Goal: Browse casually

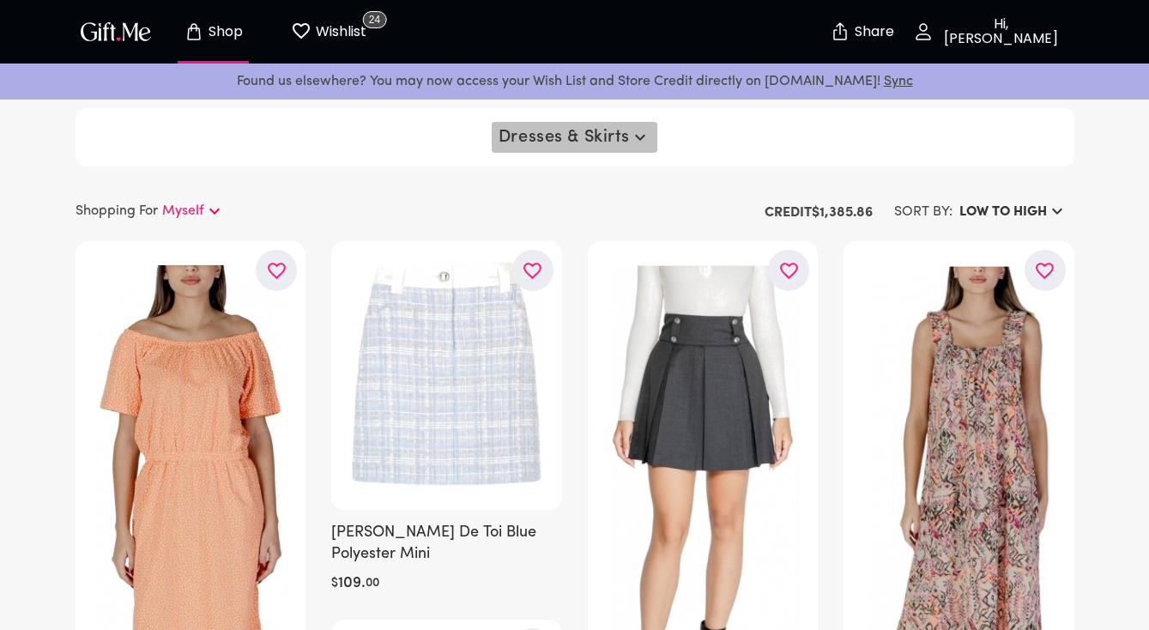
click at [574, 142] on span "Dresses & Skirts" at bounding box center [575, 137] width 152 height 21
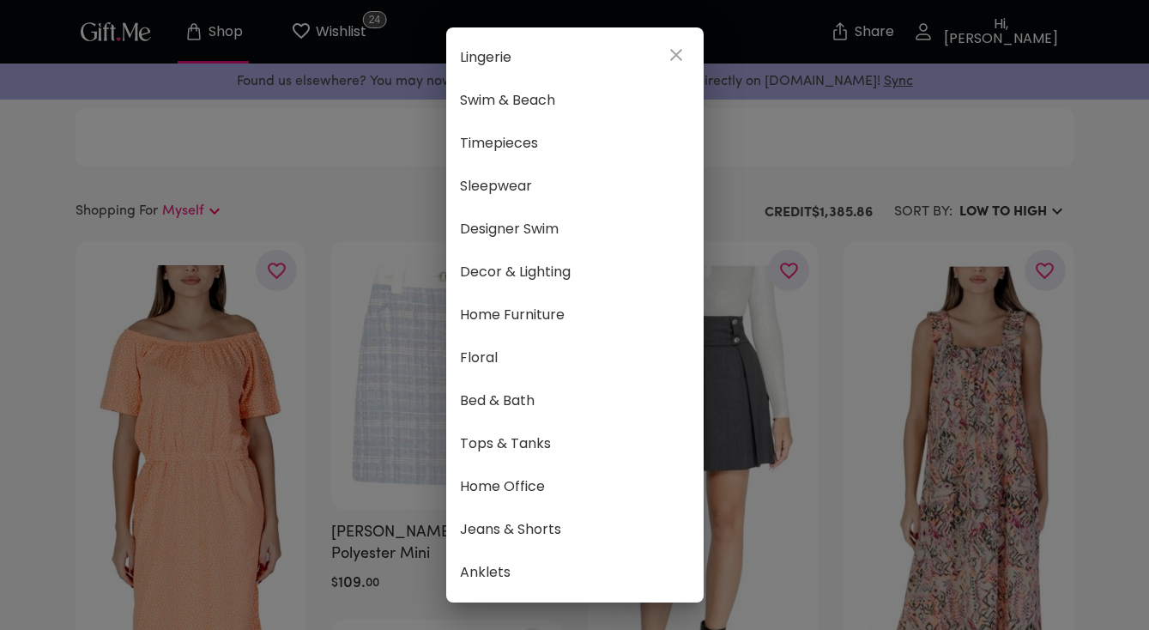
scroll to position [771, 0]
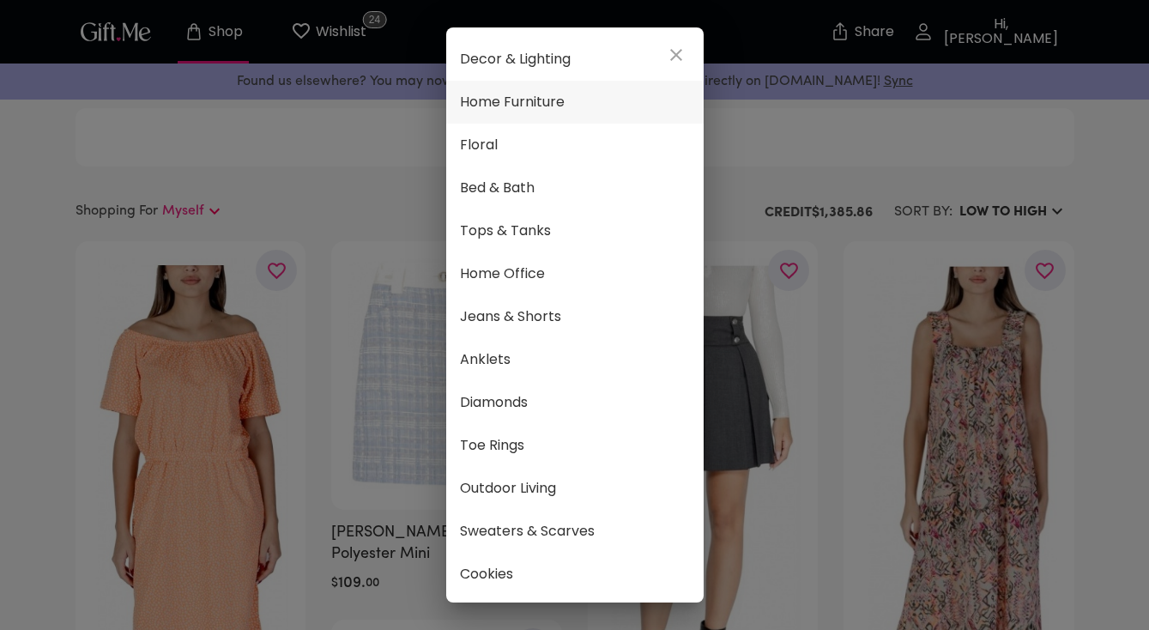
click at [550, 100] on span "Home Furniture" at bounding box center [575, 102] width 230 height 22
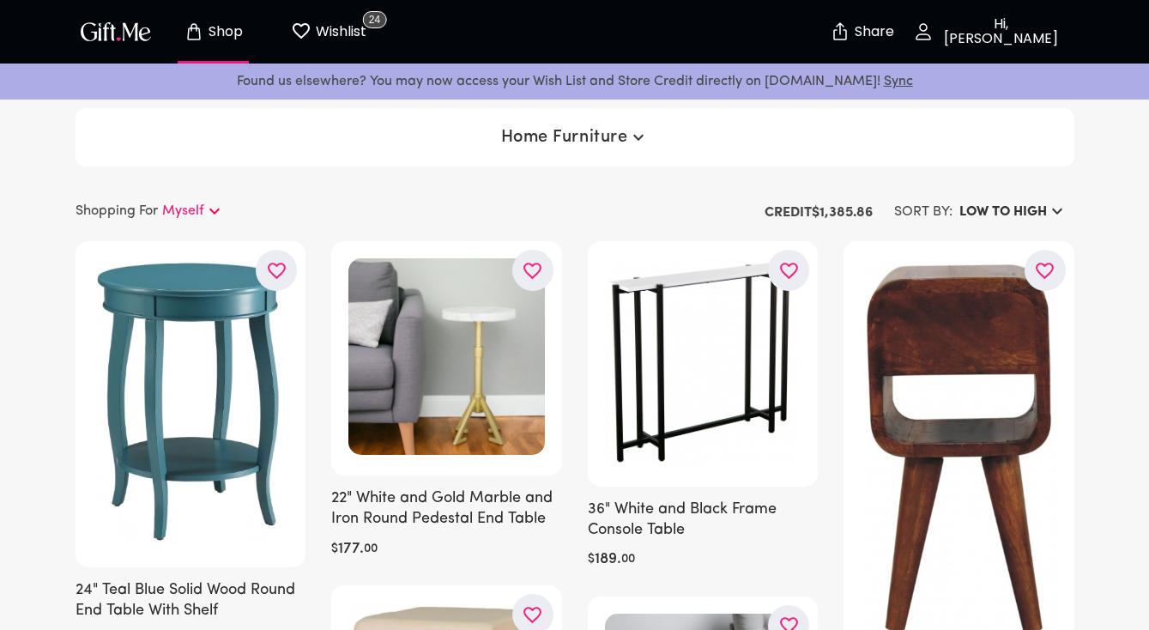
click at [1025, 223] on button "LOW TO HIGH" at bounding box center [1014, 212] width 122 height 31
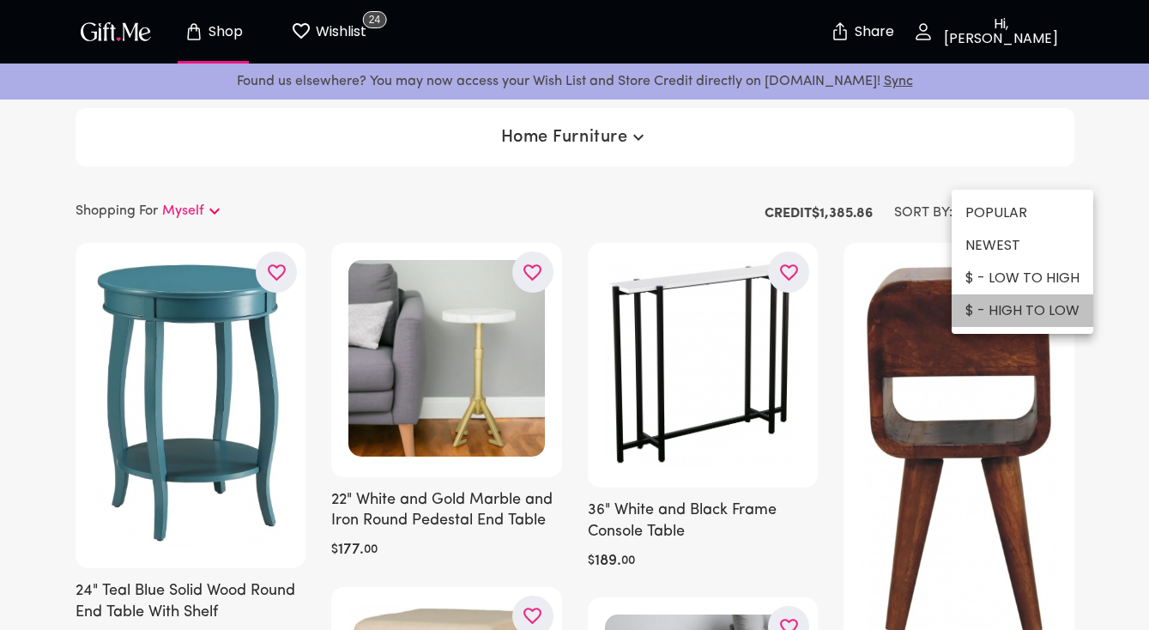
click at [1024, 321] on li "$ - HIGH TO LOW" at bounding box center [1023, 310] width 142 height 33
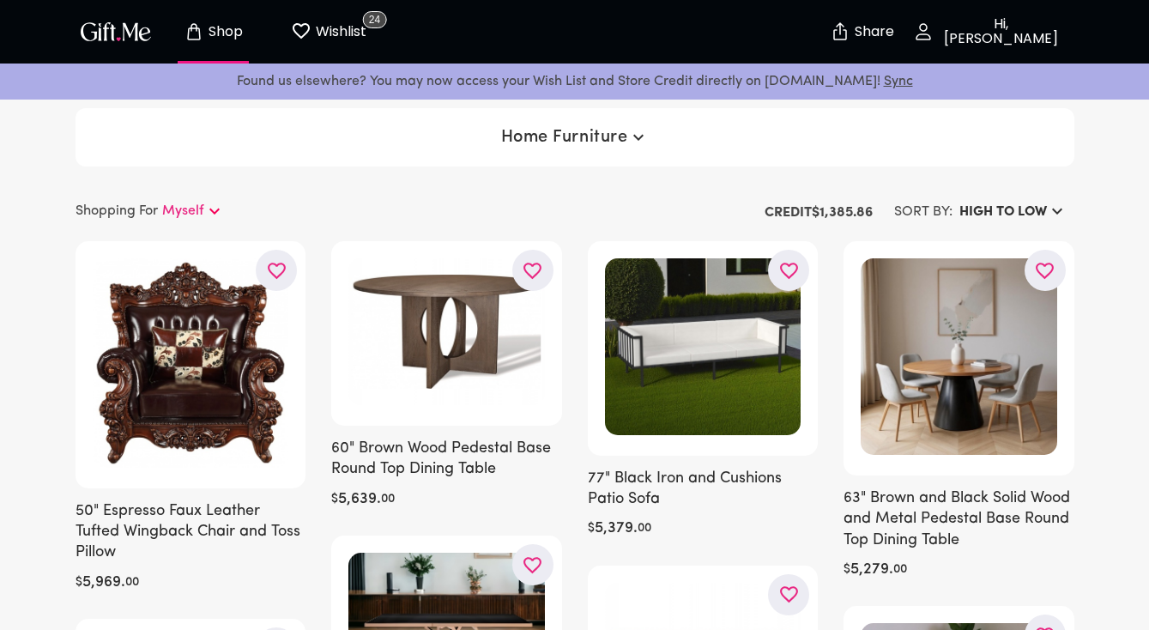
click at [1003, 203] on h6 "HIGH TO LOW" at bounding box center [1004, 212] width 88 height 21
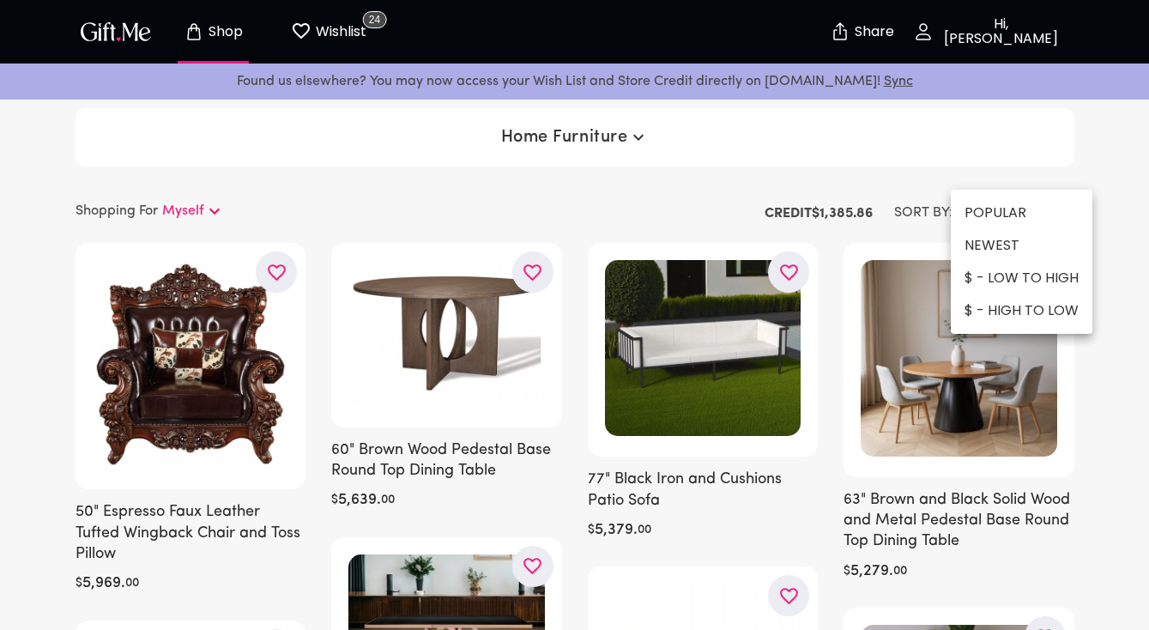
click at [1027, 279] on li "$ - LOW TO HIGH" at bounding box center [1022, 278] width 142 height 33
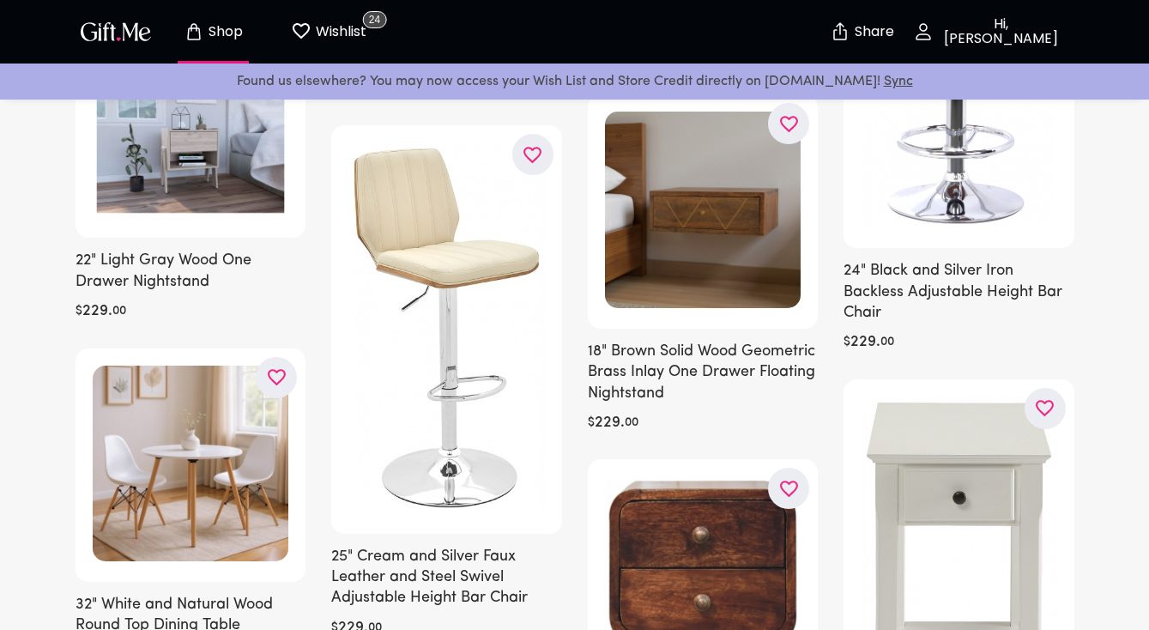
scroll to position [12844, 0]
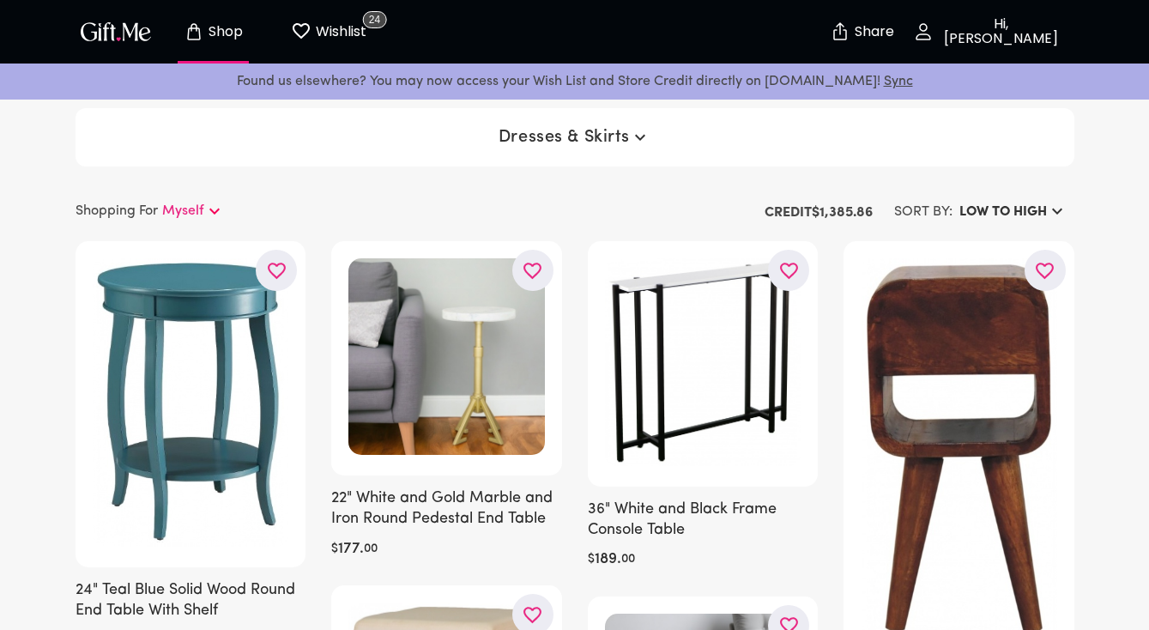
click at [627, 134] on span "Dresses & Skirts" at bounding box center [575, 137] width 152 height 21
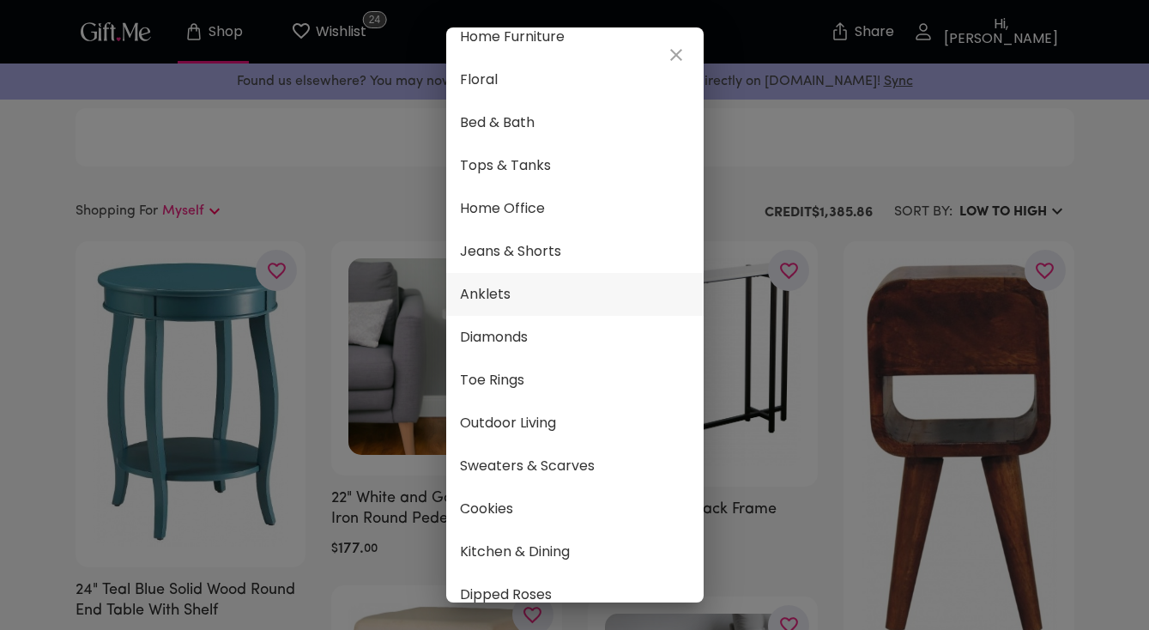
scroll to position [900, 0]
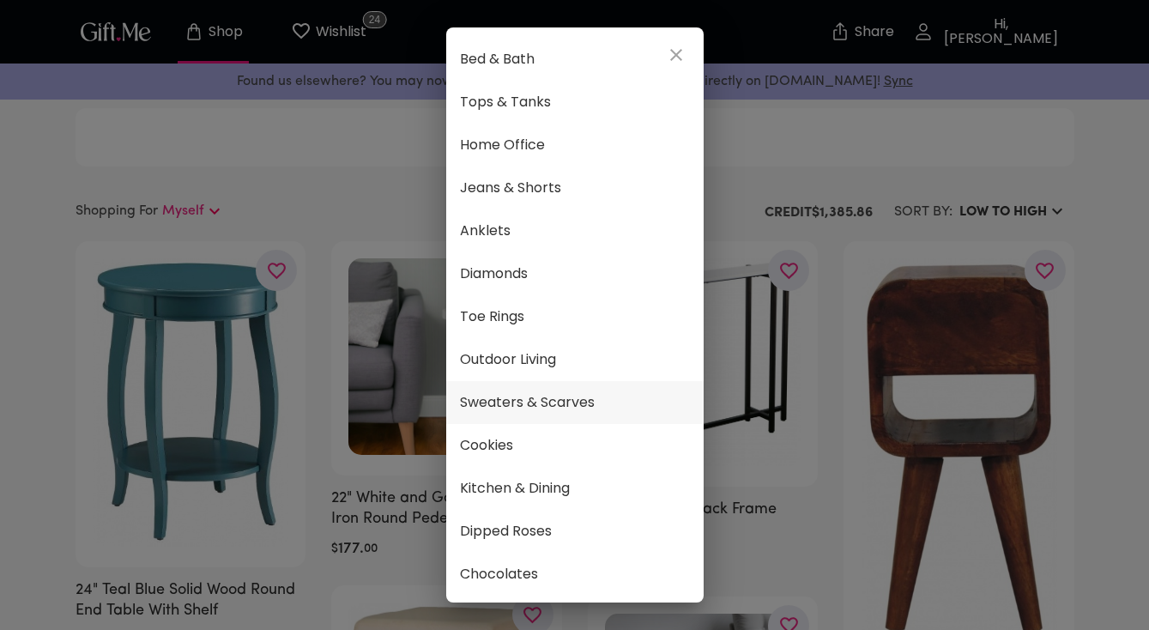
click at [576, 405] on span "Sweaters & Scarves" at bounding box center [575, 402] width 230 height 22
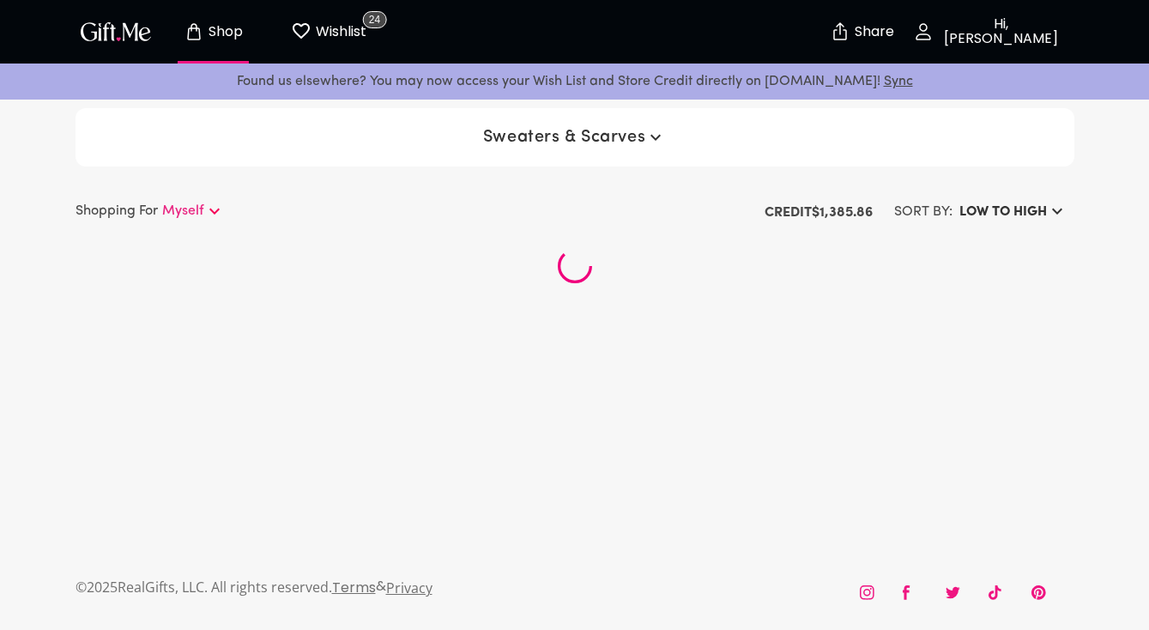
click at [1014, 218] on h6 "LOW TO HIGH" at bounding box center [1004, 212] width 88 height 21
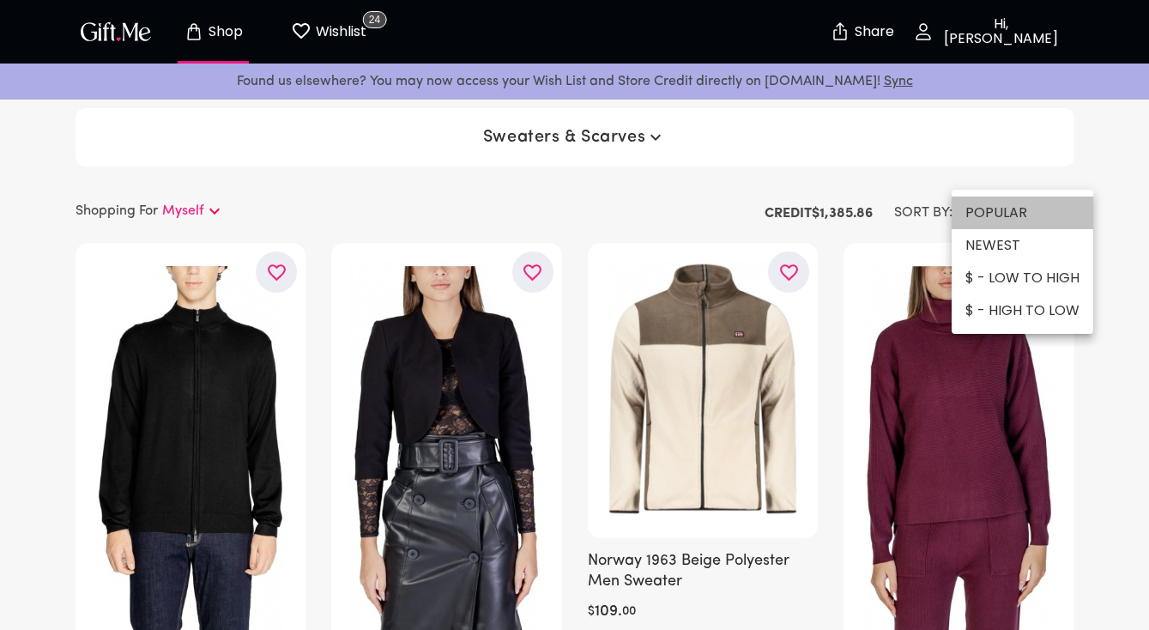
click at [1074, 212] on li "POPULAR" at bounding box center [1023, 213] width 142 height 33
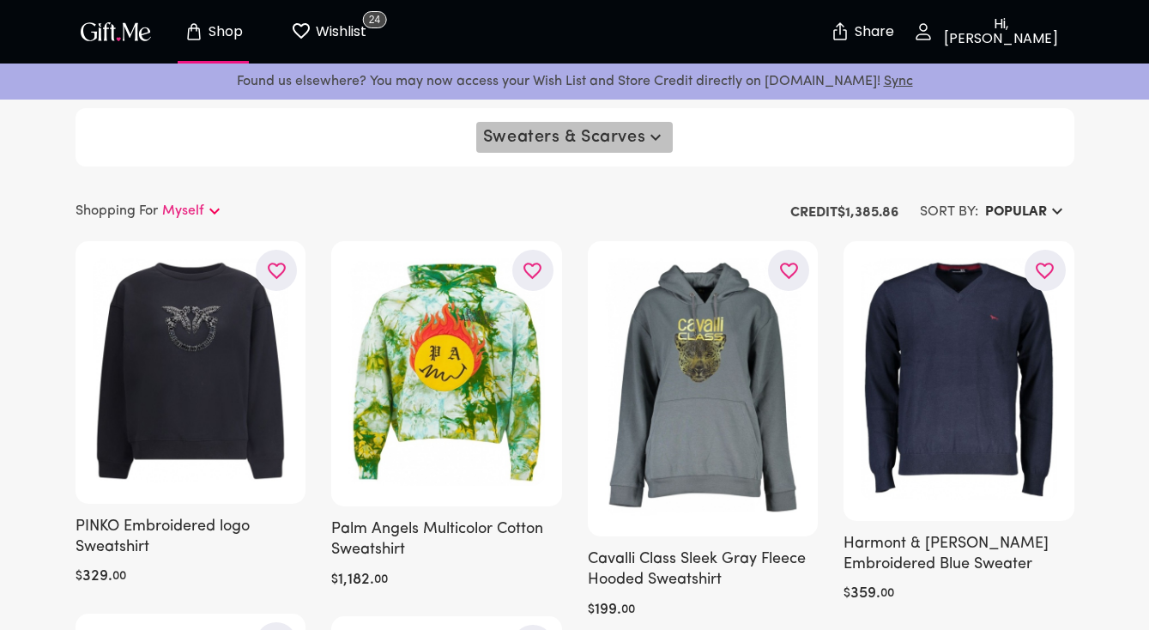
click at [615, 151] on button "Sweaters & Scarves" at bounding box center [574, 137] width 197 height 31
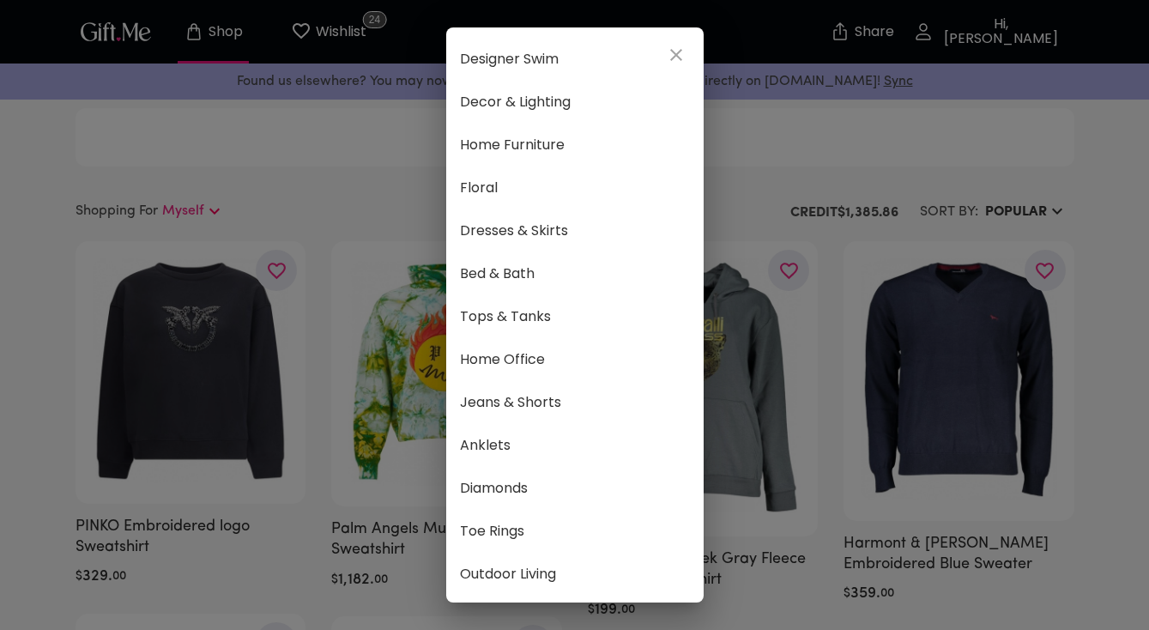
scroll to position [900, 0]
click at [607, 269] on span "Anklets" at bounding box center [575, 274] width 230 height 22
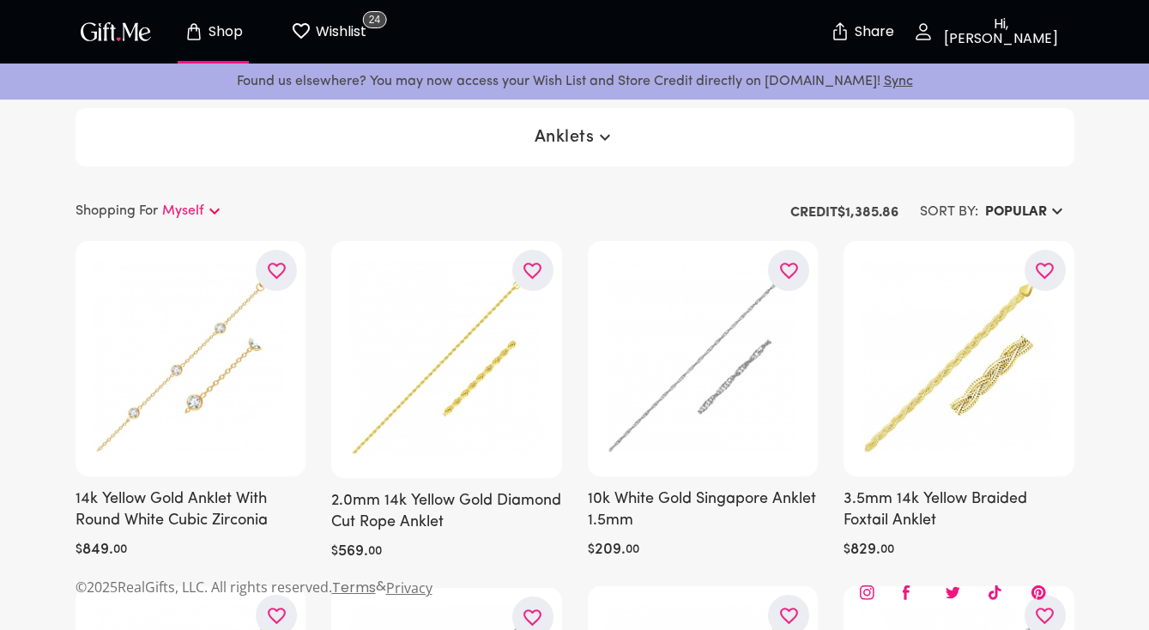
click at [993, 201] on button "POPULAR" at bounding box center [1027, 212] width 96 height 31
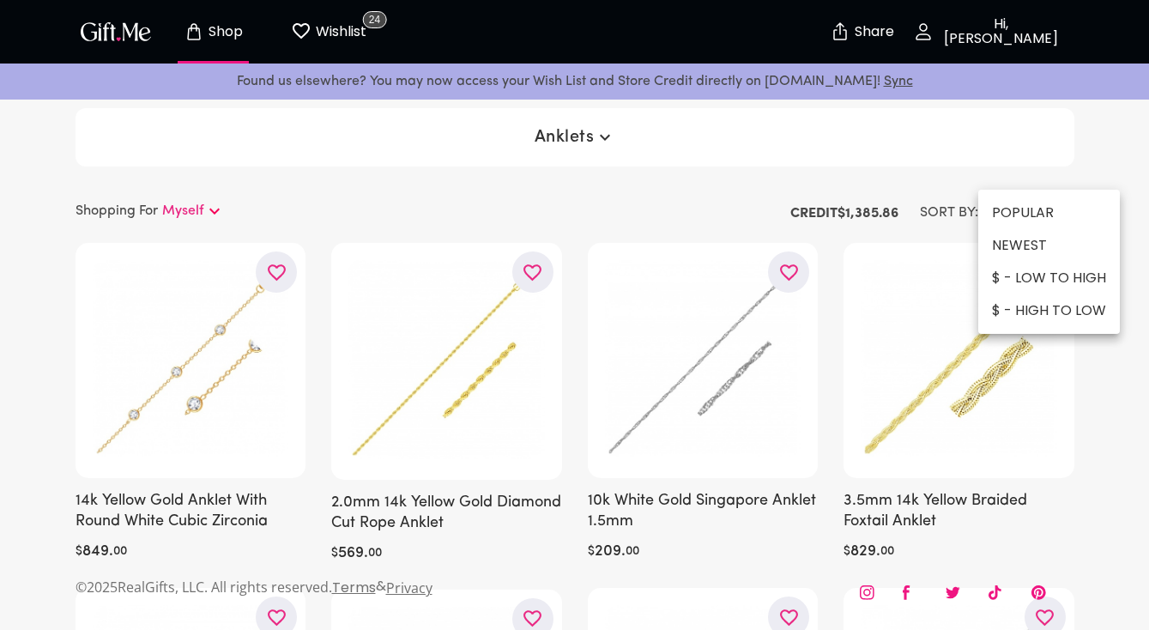
click at [1037, 282] on li "$ - LOW TO HIGH" at bounding box center [1050, 278] width 142 height 33
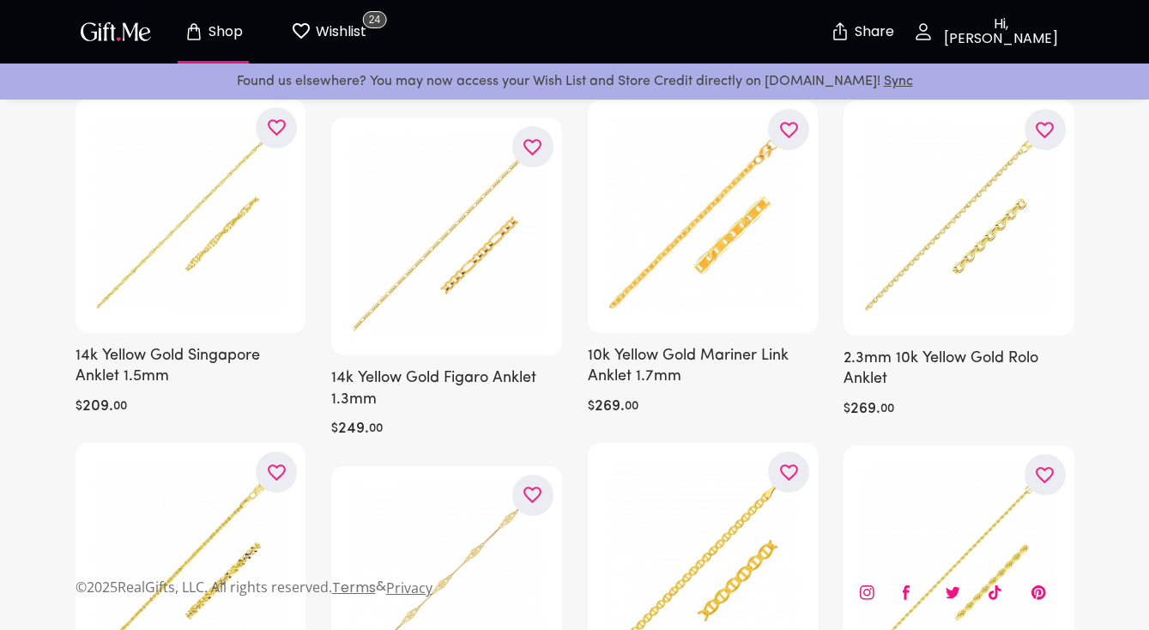
scroll to position [493, 0]
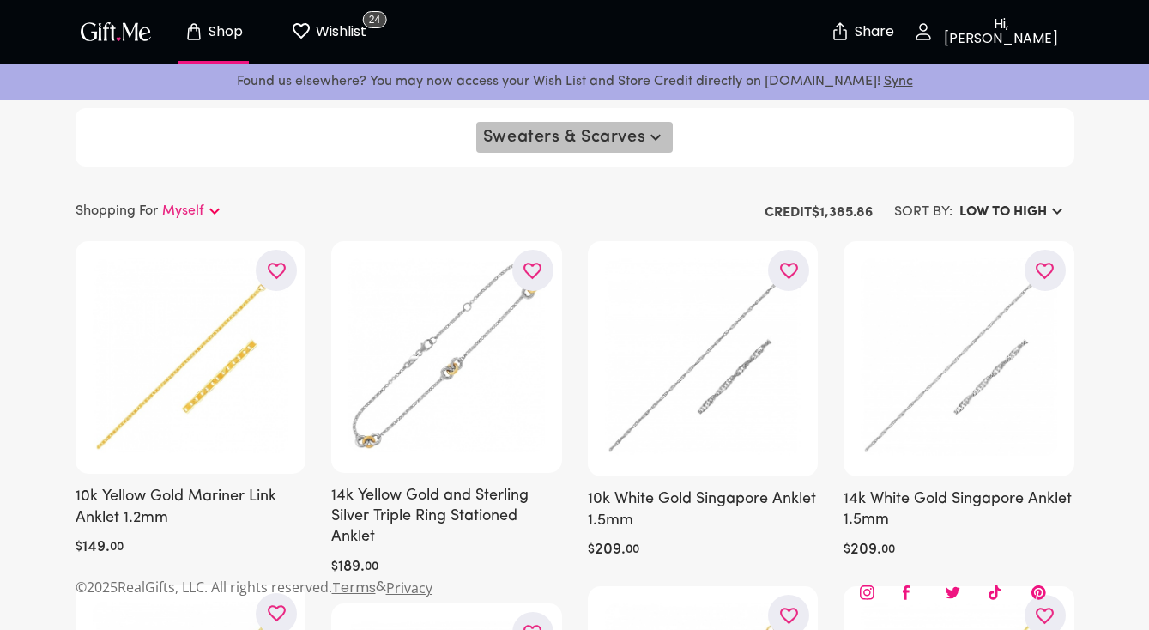
click at [572, 133] on span "Sweaters & Scarves" at bounding box center [574, 137] width 183 height 21
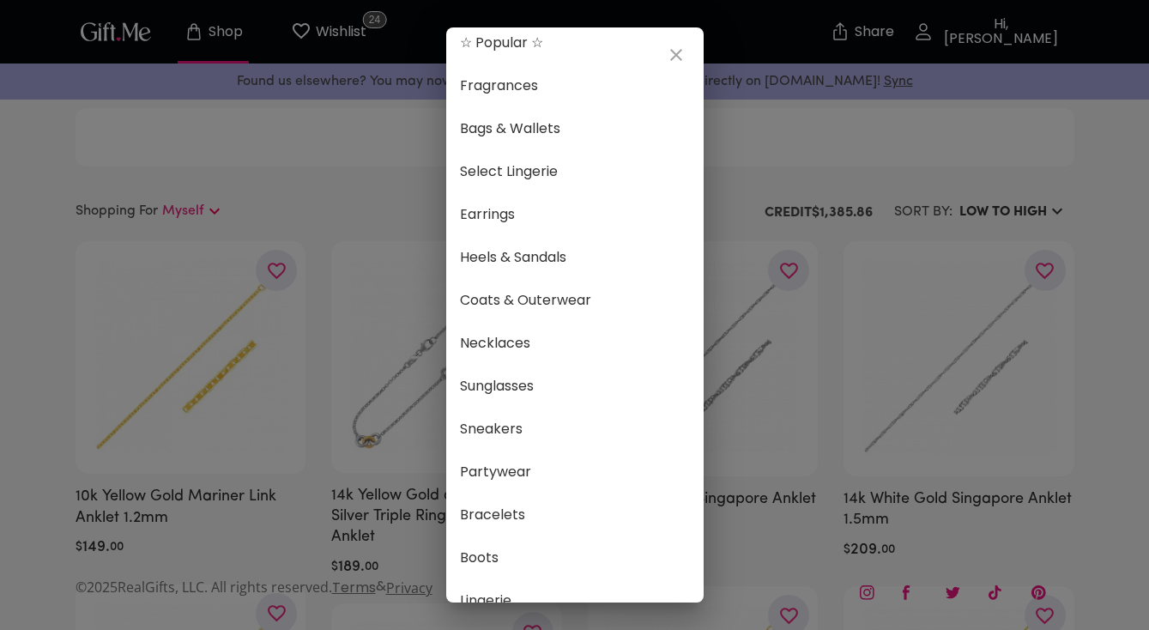
scroll to position [17, 0]
click at [553, 85] on span "Fragrances" at bounding box center [575, 83] width 230 height 22
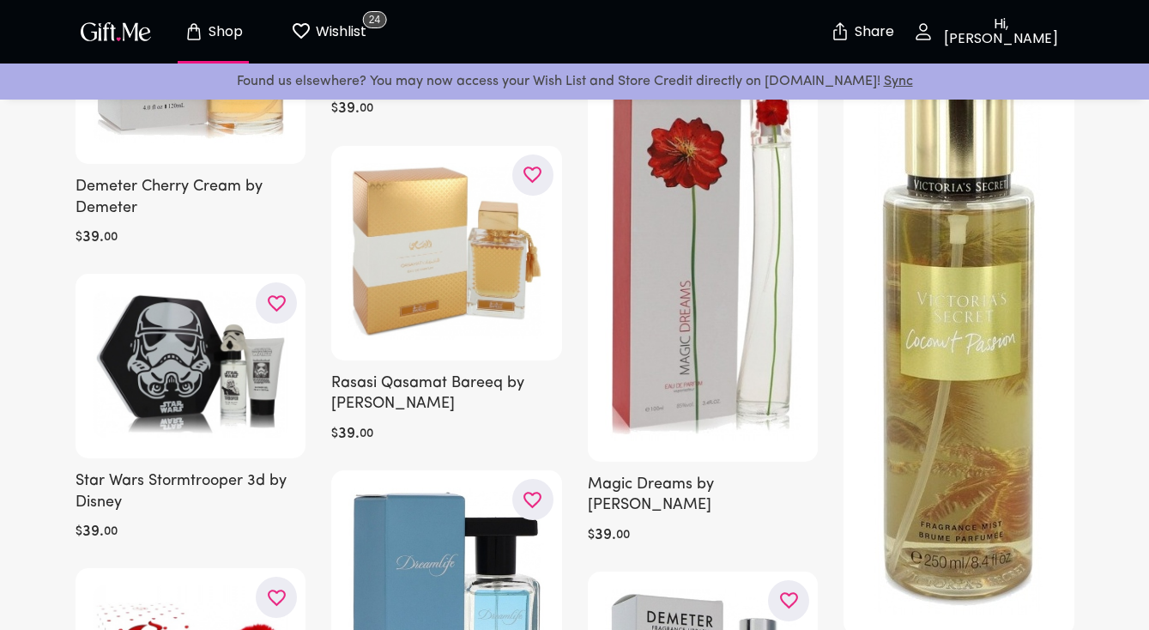
scroll to position [1533, 0]
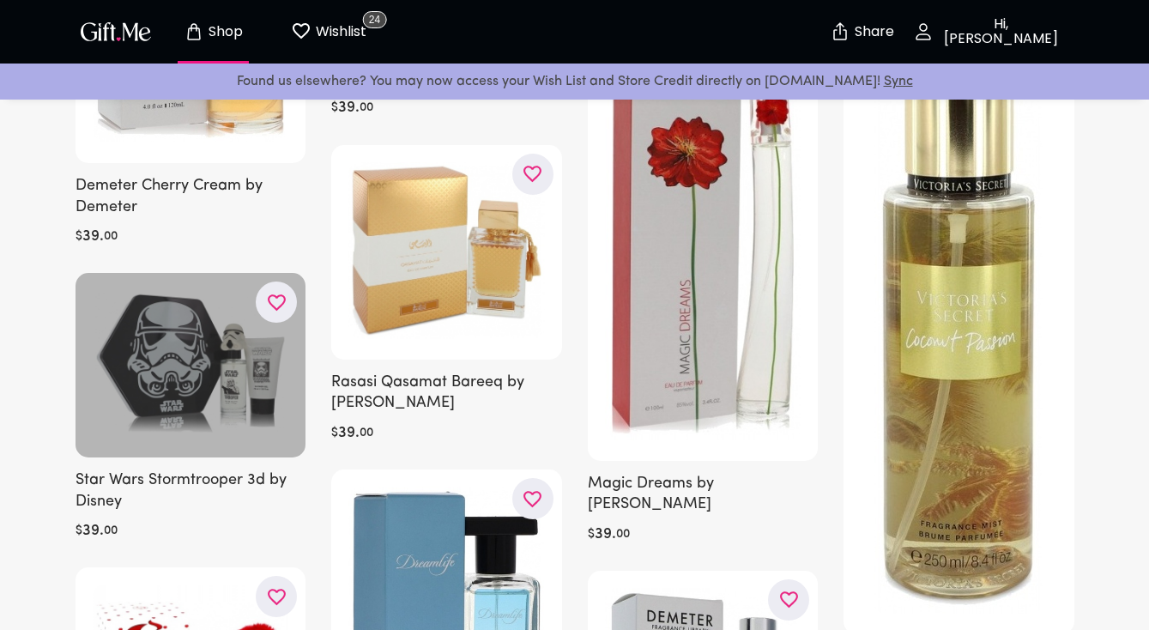
click at [224, 421] on div at bounding box center [191, 365] width 231 height 185
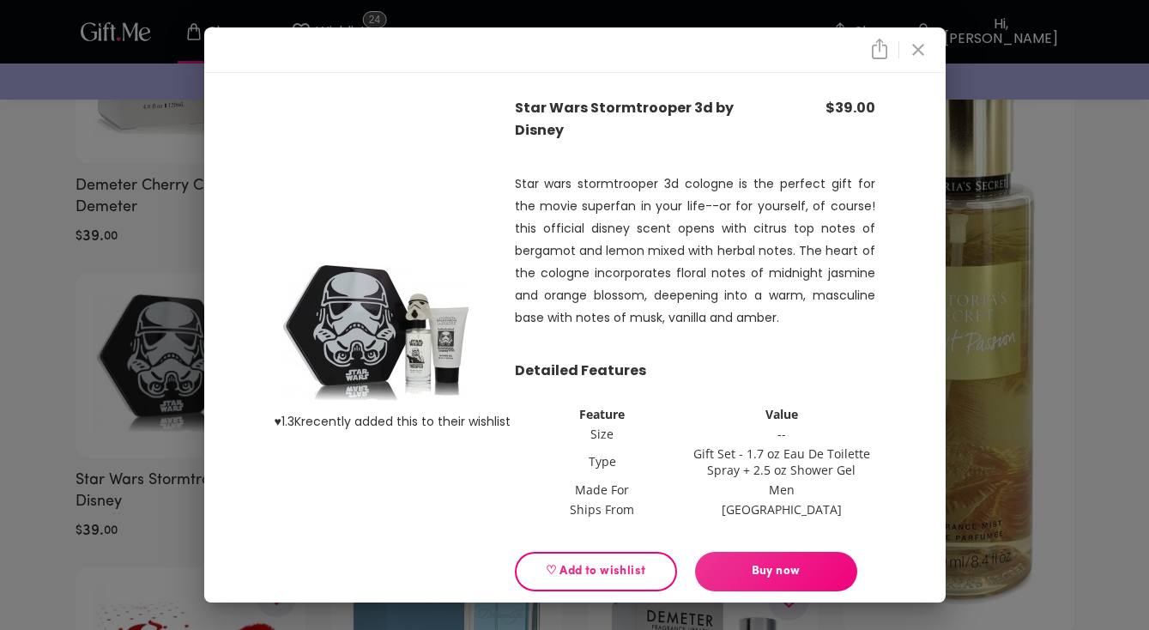
click at [922, 50] on icon "close" at bounding box center [918, 49] width 21 height 21
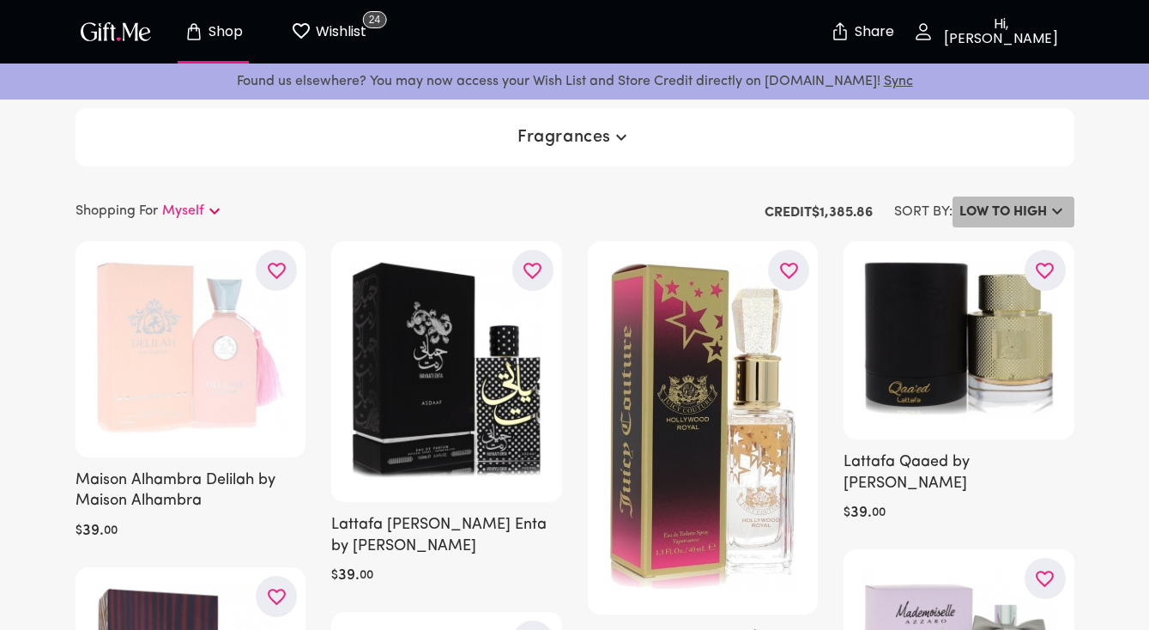
click at [1016, 203] on h6 "LOW TO HIGH" at bounding box center [1004, 212] width 88 height 21
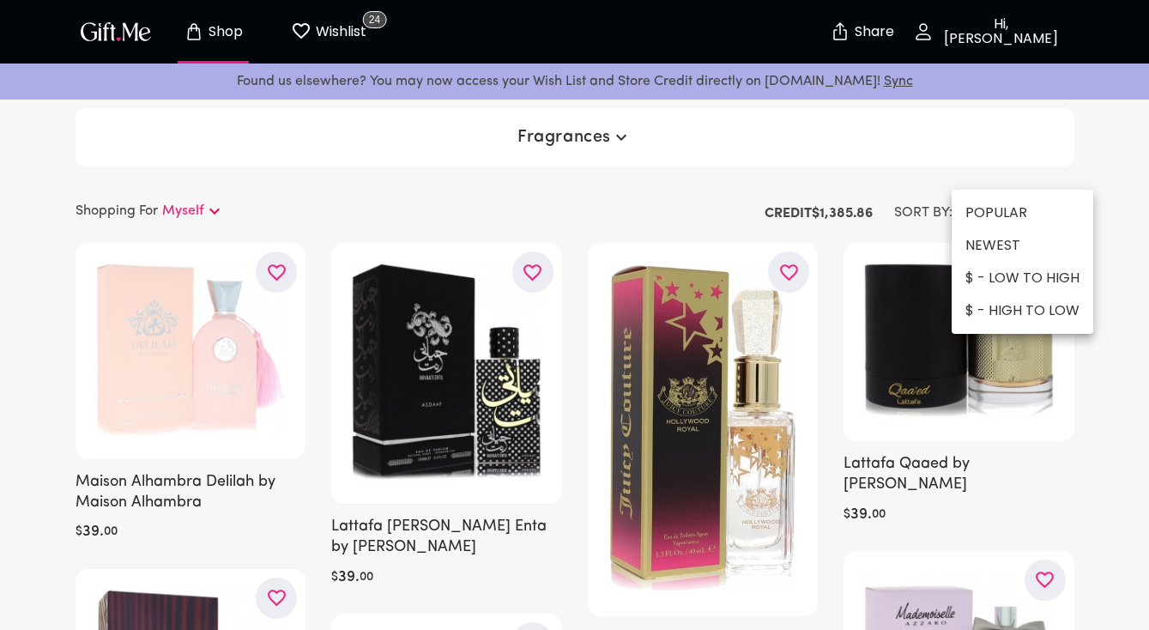
click at [1000, 211] on li "POPULAR" at bounding box center [1023, 213] width 142 height 33
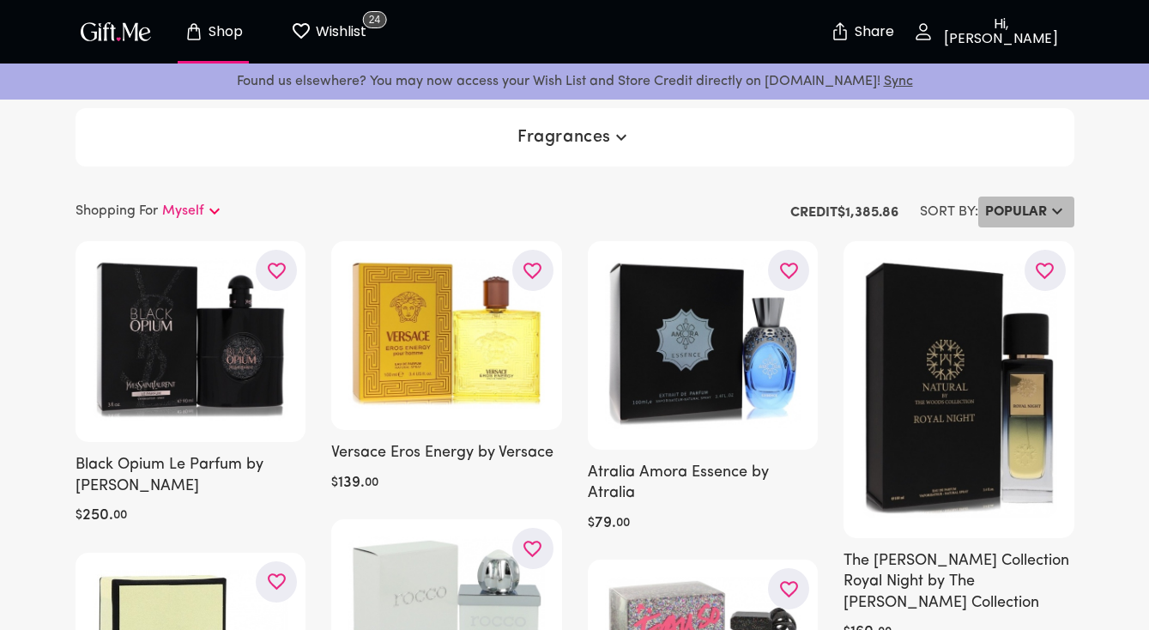
click at [1031, 209] on h6 "POPULAR" at bounding box center [1016, 212] width 62 height 21
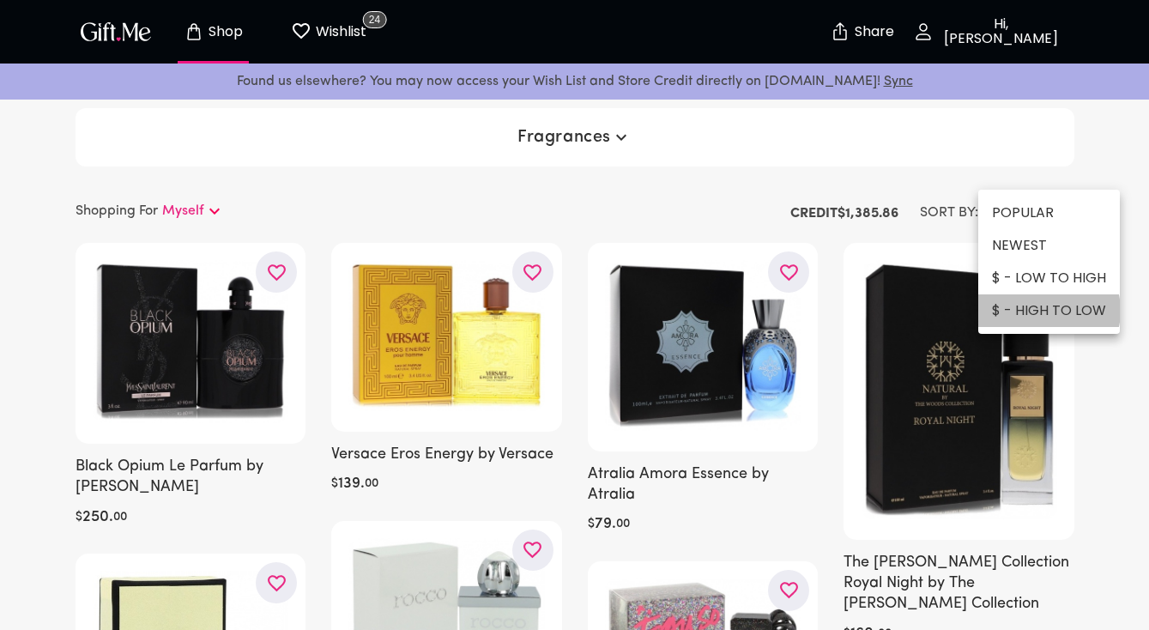
click at [1046, 311] on li "$ - HIGH TO LOW" at bounding box center [1050, 310] width 142 height 33
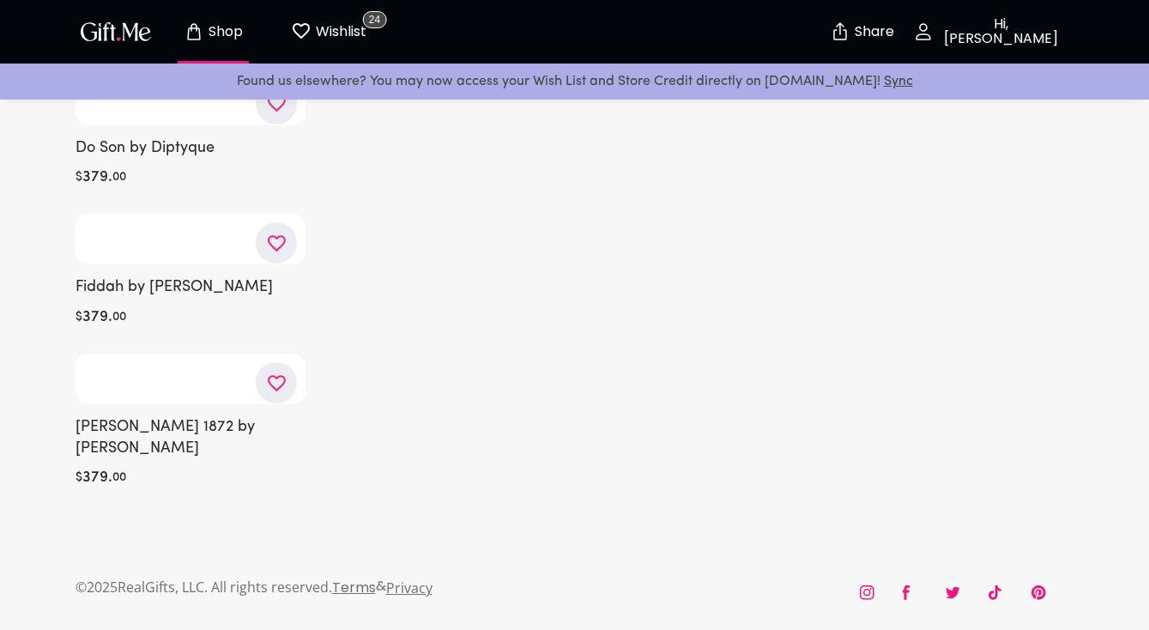
scroll to position [31350, 0]
